Goal: Task Accomplishment & Management: Manage account settings

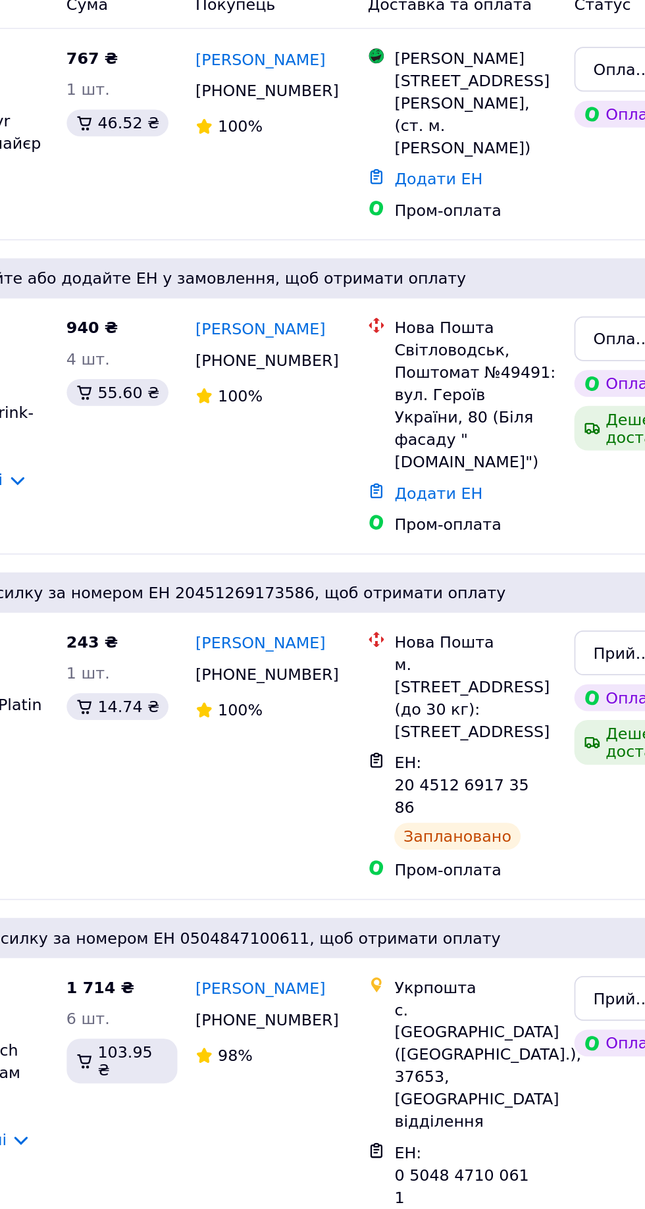
scroll to position [1, 0]
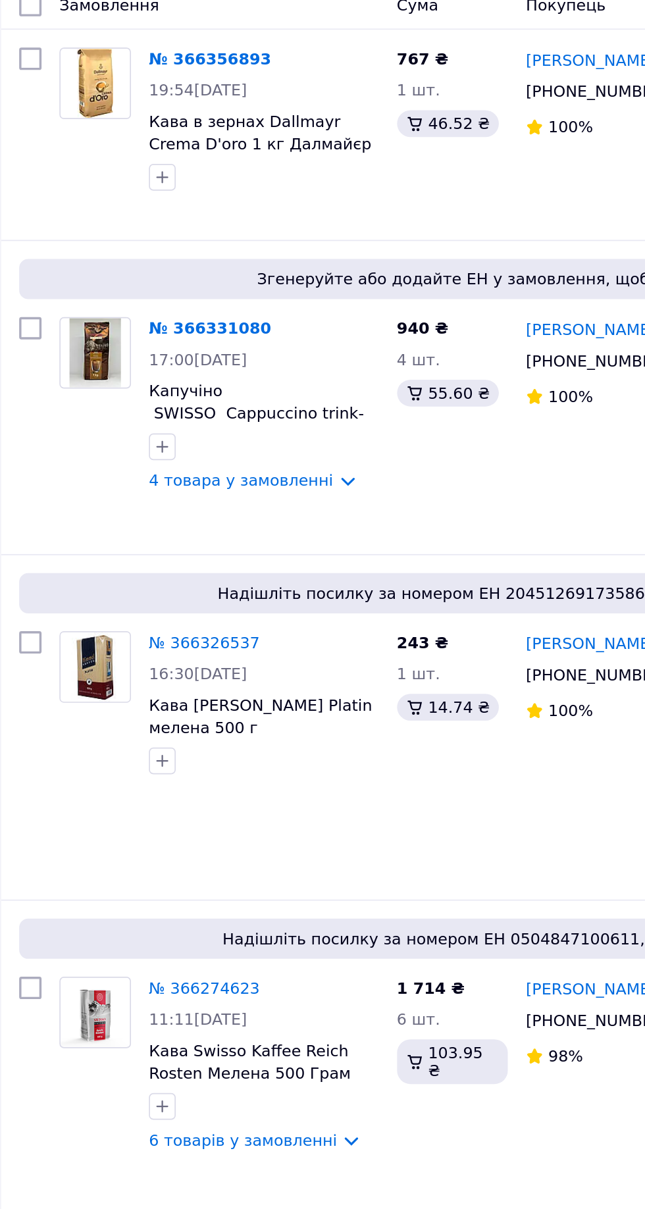
click at [133, 462] on link "№ 366331080" at bounding box center [136, 464] width 72 height 11
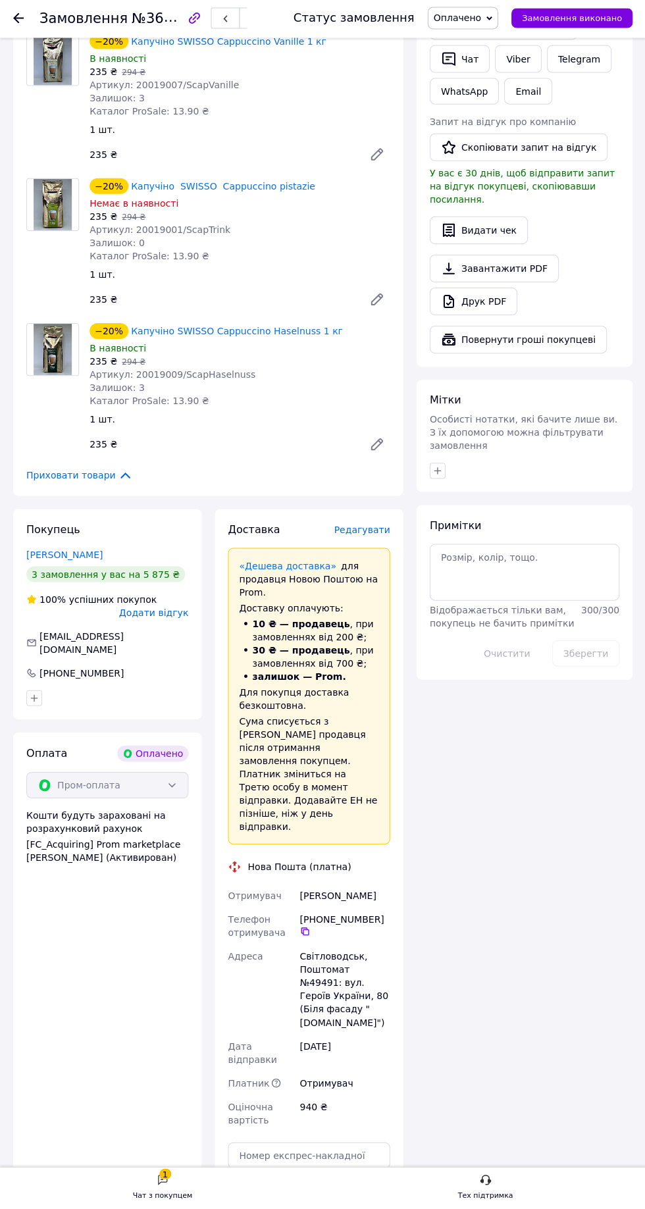
scroll to position [684, 0]
click at [168, 1202] on div "Чат з покупцем" at bounding box center [162, 1195] width 59 height 13
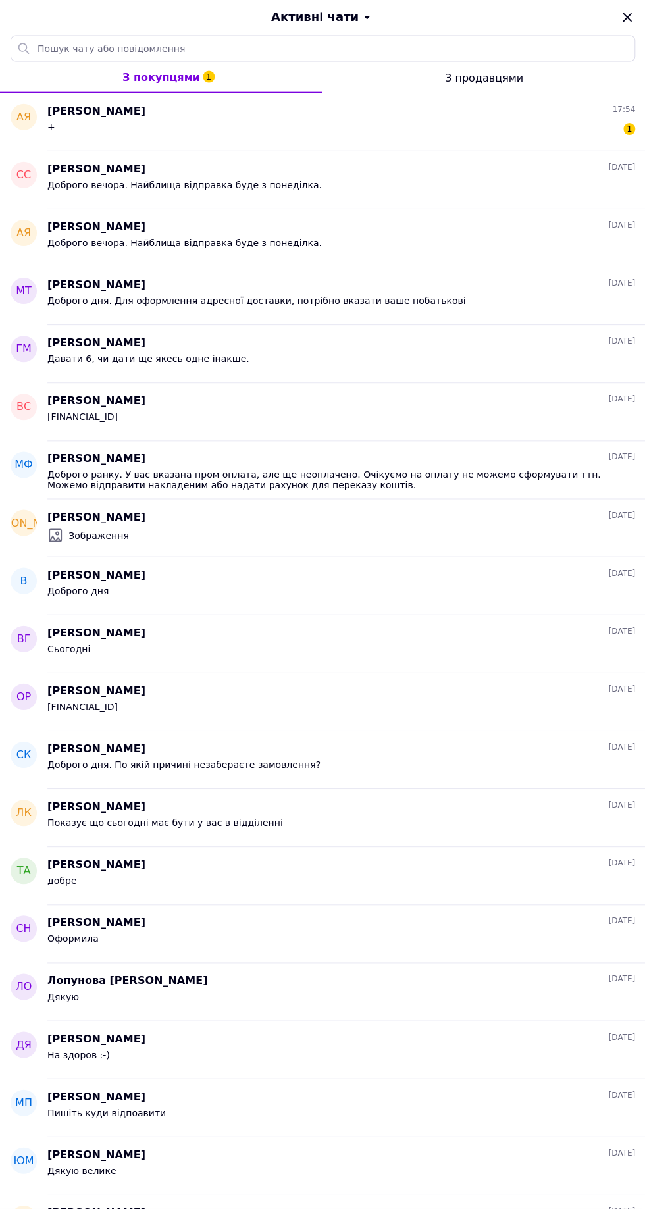
click at [374, 128] on div "+ 1" at bounding box center [340, 130] width 587 height 21
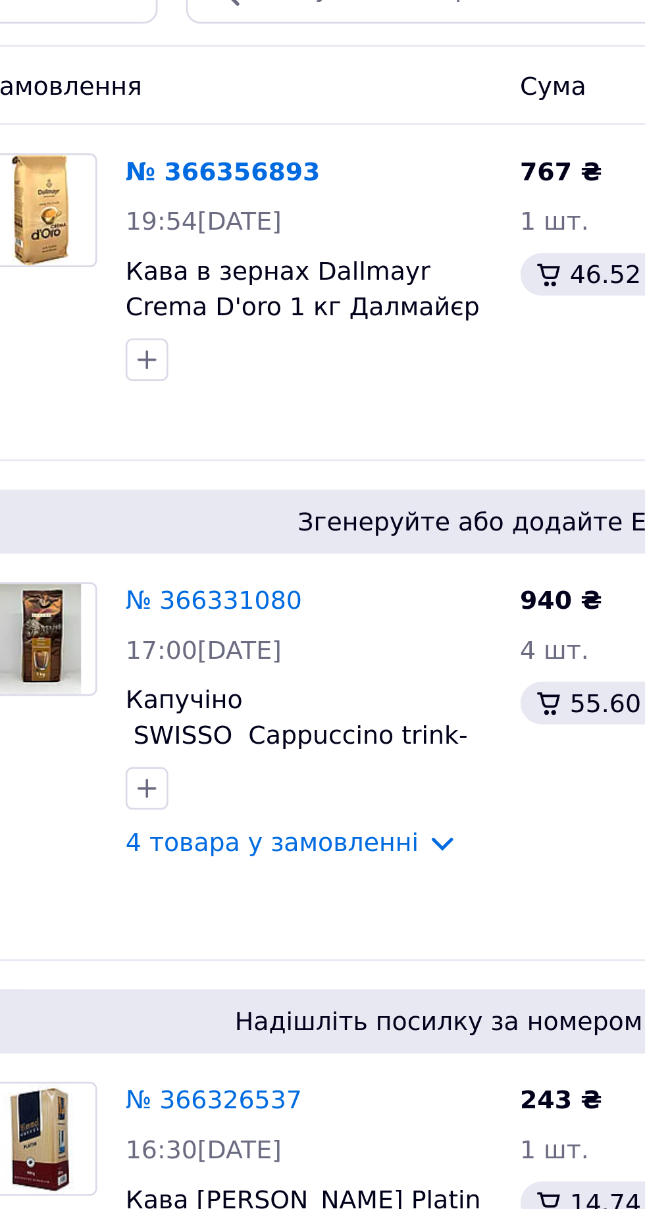
scroll to position [1, 0]
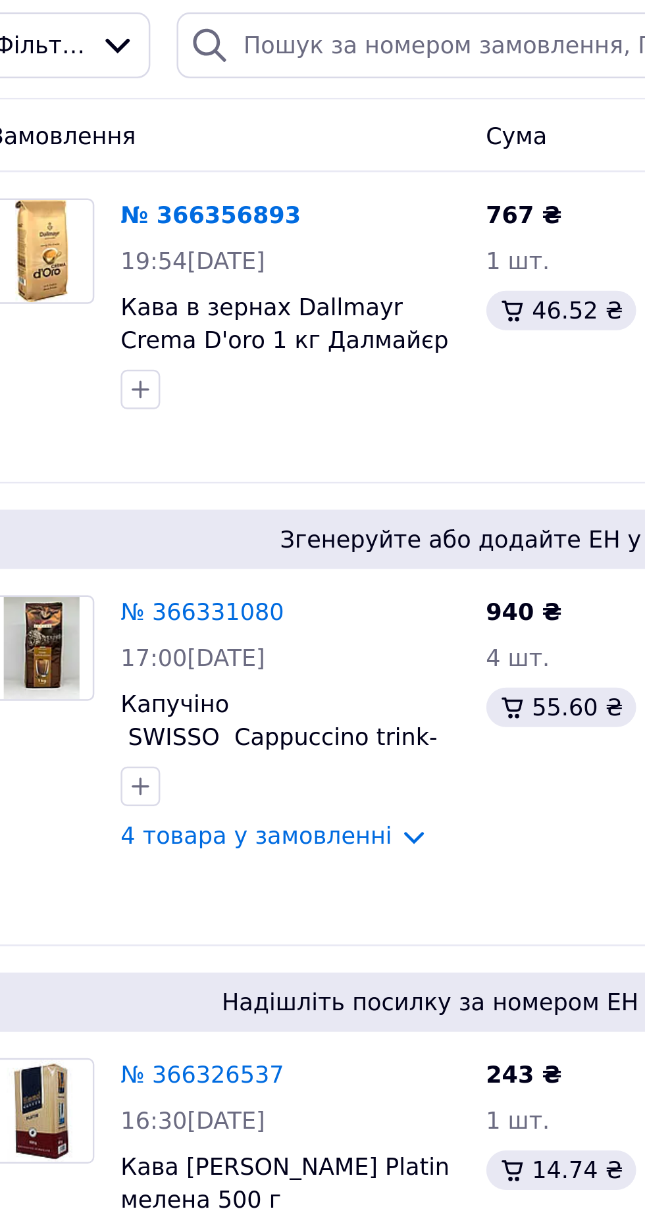
click at [149, 303] on link "№ 366356893" at bounding box center [136, 306] width 72 height 11
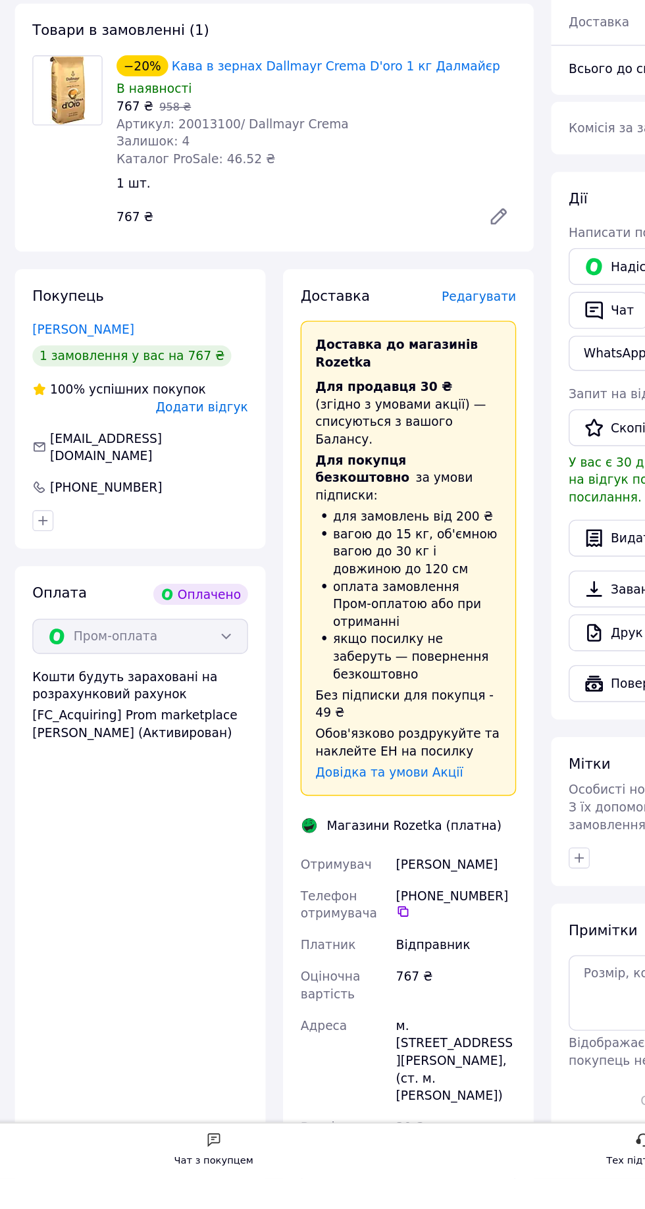
scroll to position [188, 0]
click at [379, 540] on span "Редагувати" at bounding box center [362, 545] width 56 height 11
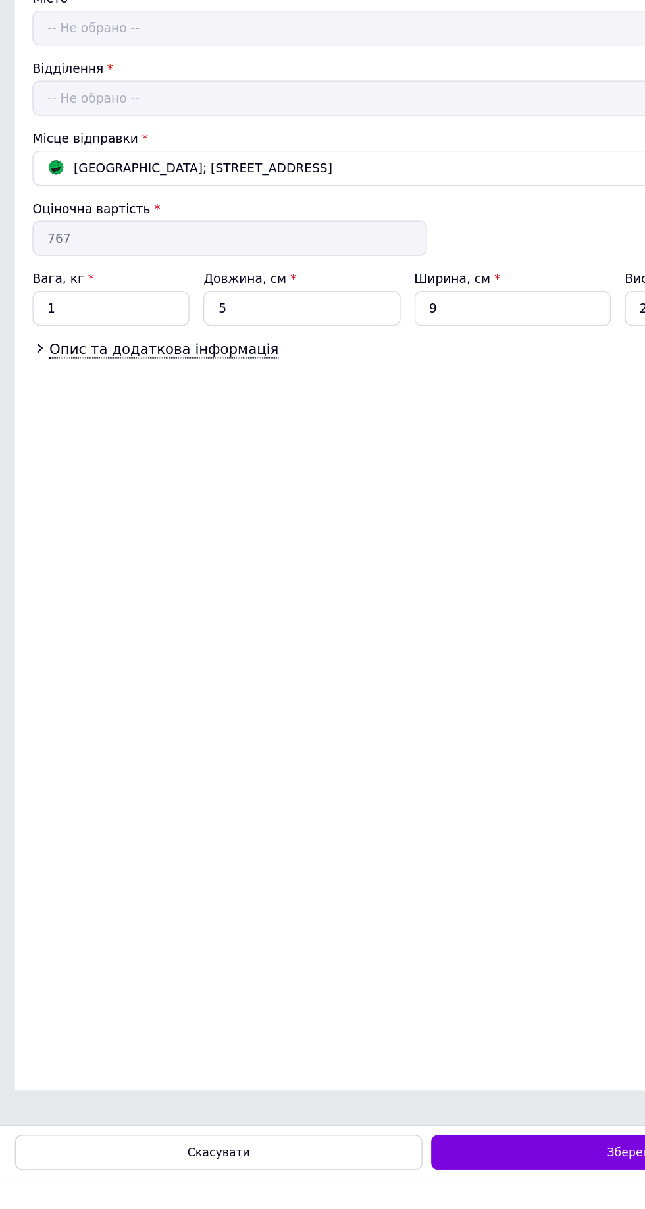
scroll to position [0, 0]
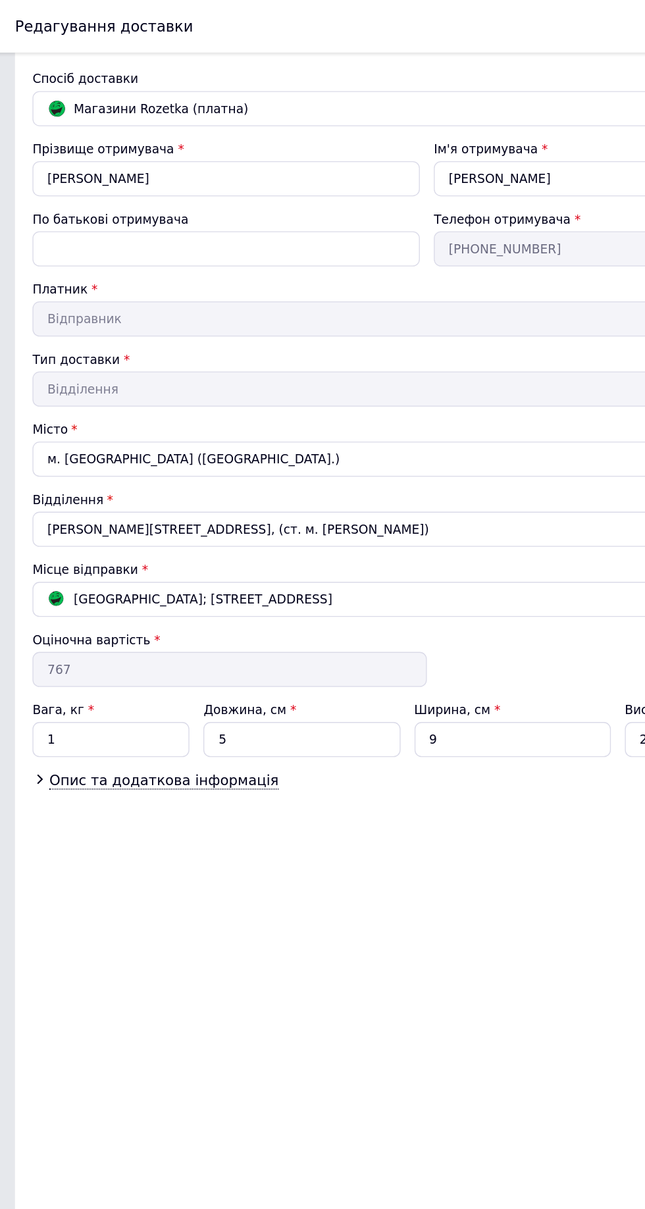
click at [353, 447] on div "Нововолинськ; Дружби просп., 19" at bounding box center [314, 450] width 561 height 14
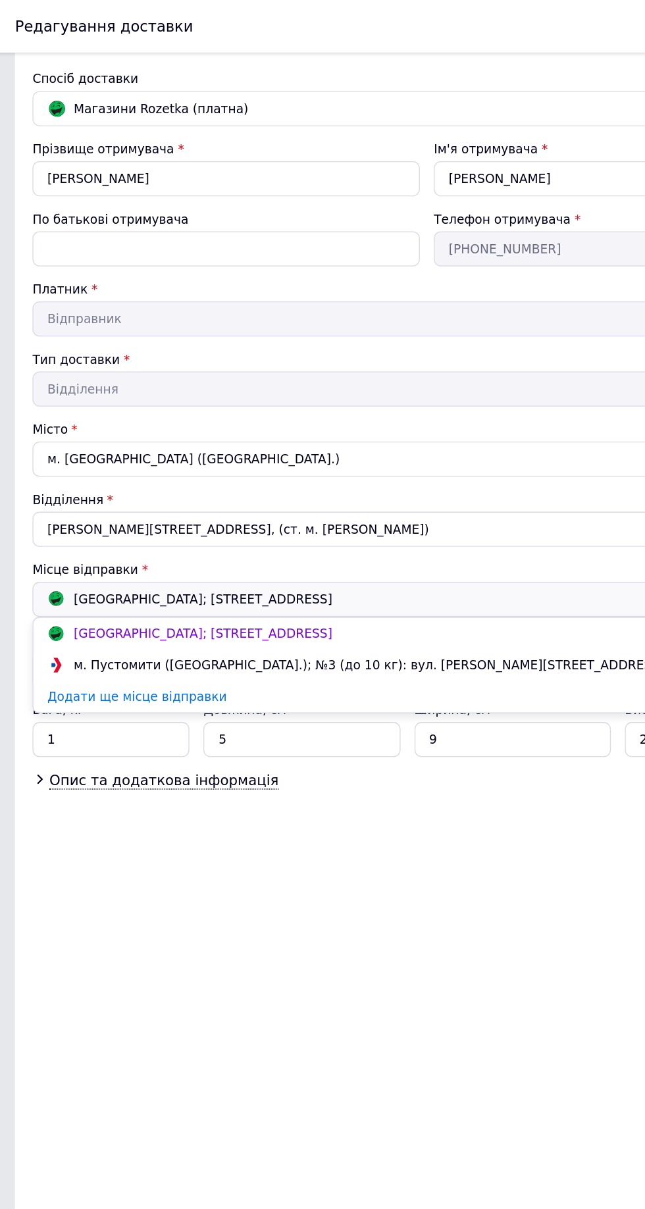
click at [307, 501] on div "м. Пустомити (Львівська обл.); №3 (до 10 кг): вул. Грушевського Михайла, 25, (Б…" at bounding box center [331, 499] width 555 height 13
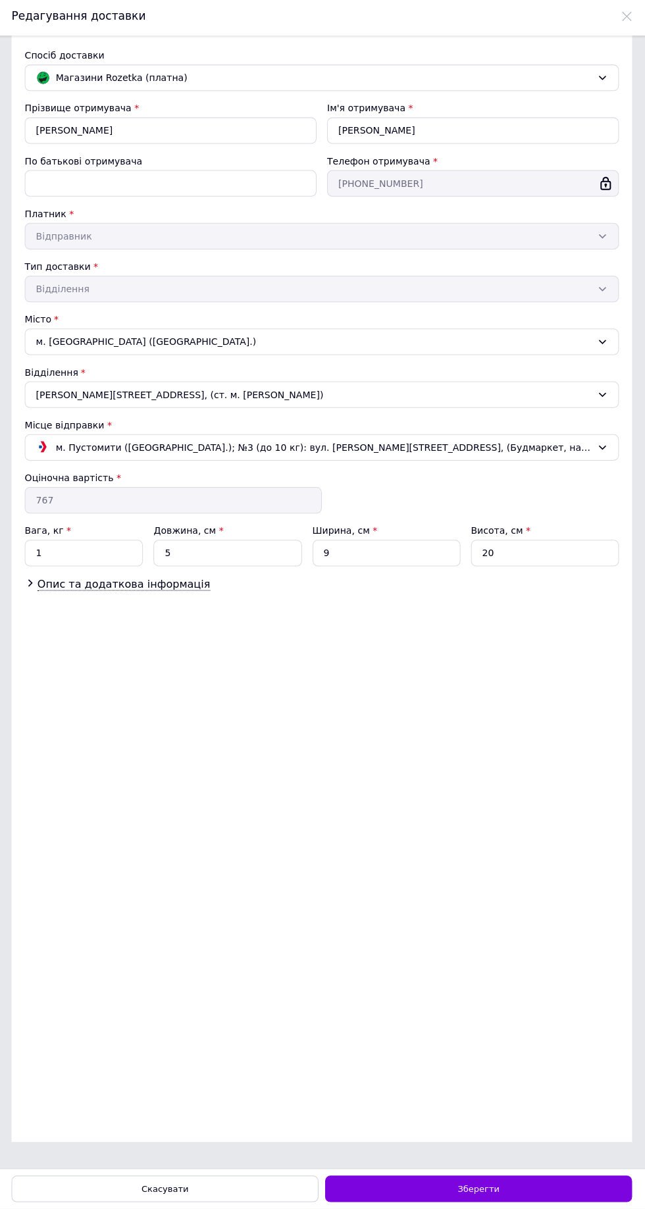
click at [551, 1202] on div "Зберегти" at bounding box center [479, 1189] width 306 height 26
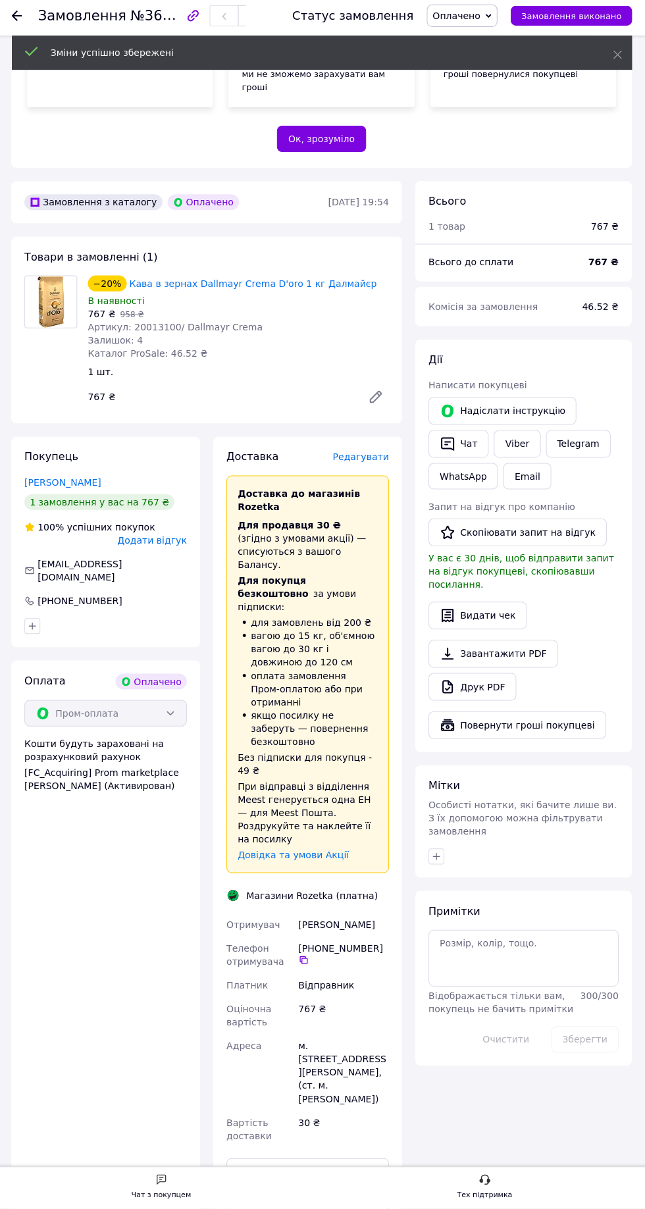
scroll to position [284, 0]
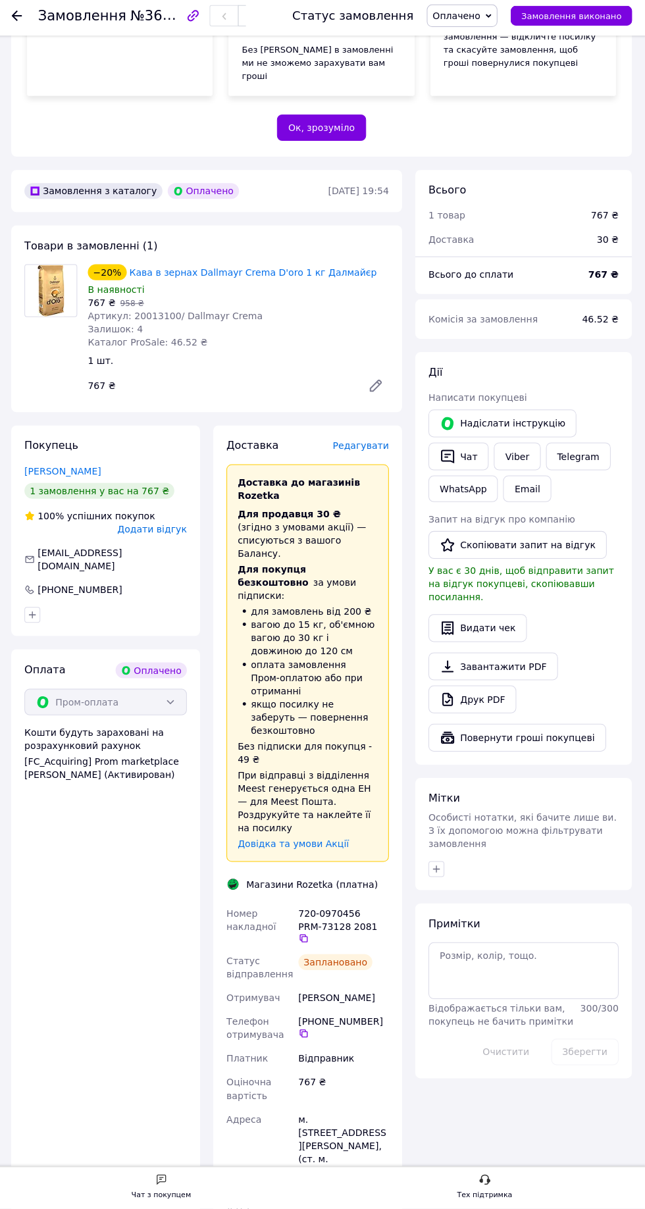
click at [310, 934] on icon at bounding box center [304, 939] width 11 height 11
